Goal: Task Accomplishment & Management: Manage account settings

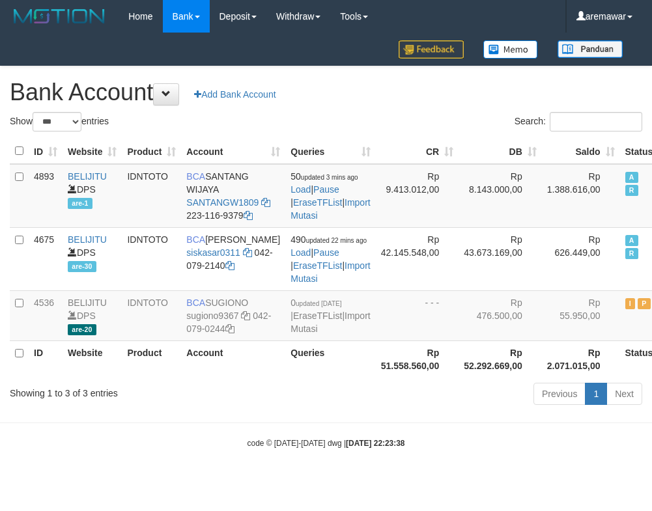
select select "***"
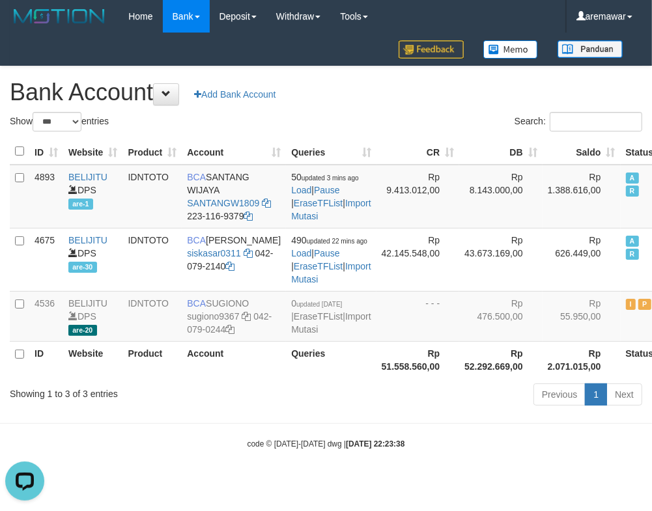
click at [464, 107] on div "**********" at bounding box center [326, 238] width 652 height 344
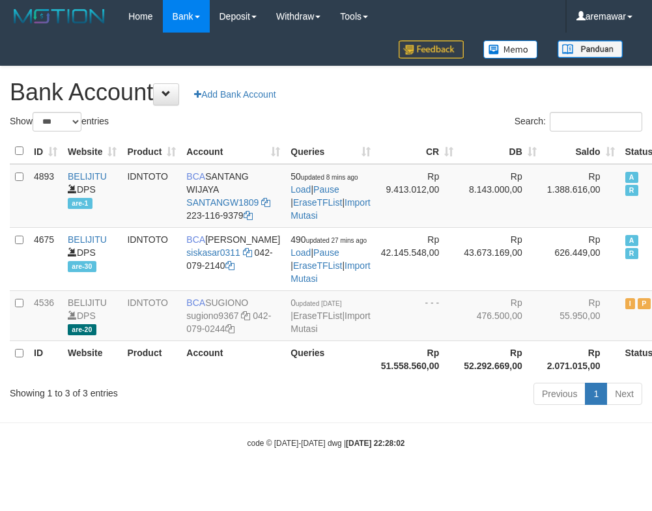
select select "***"
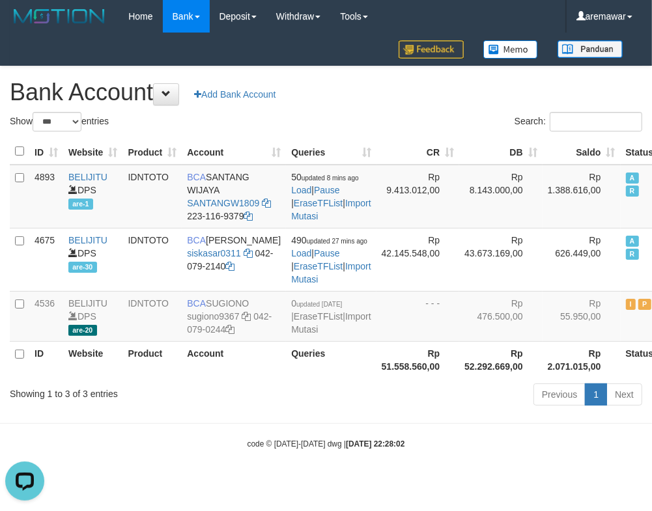
click at [362, 110] on div "**********" at bounding box center [326, 238] width 652 height 344
